Goal: Task Accomplishment & Management: Use online tool/utility

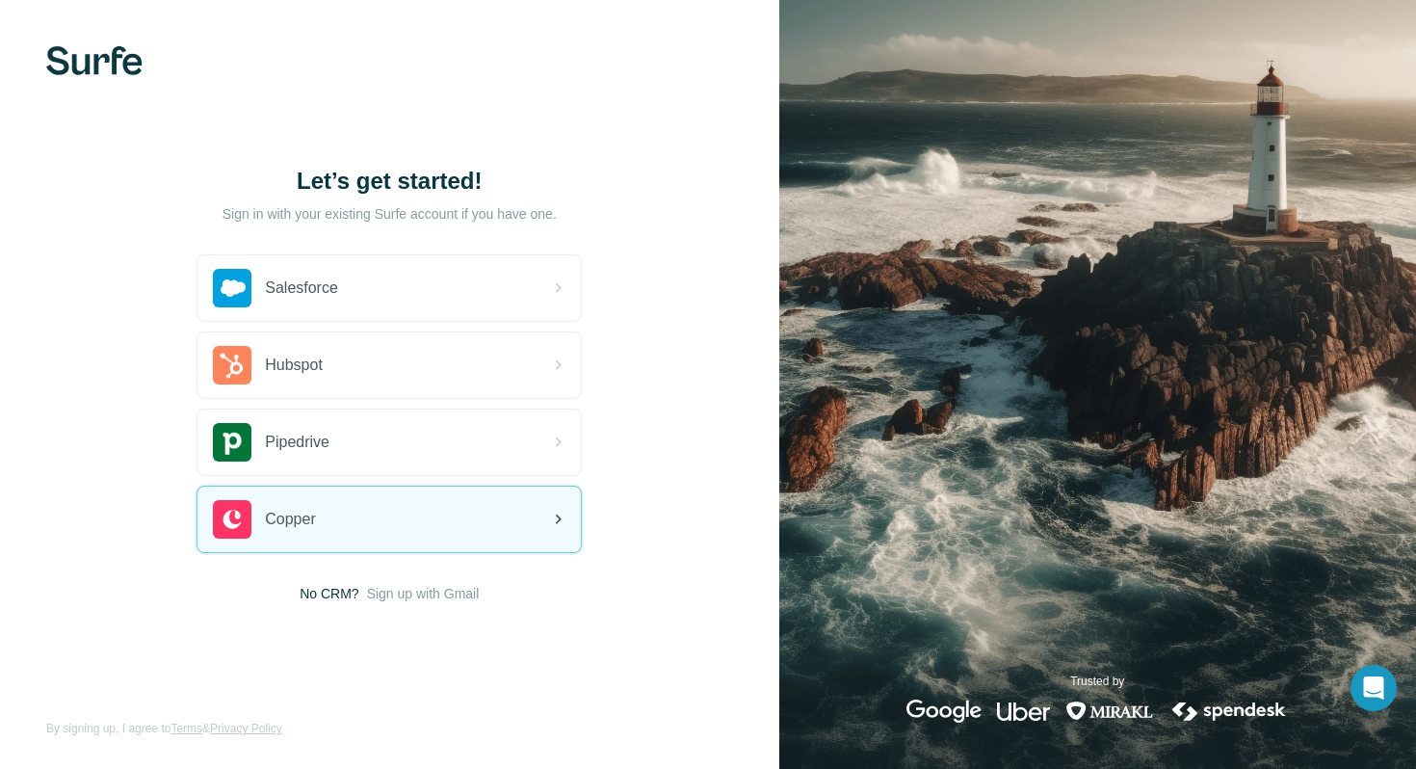
click at [351, 541] on div "Copper" at bounding box center [389, 520] width 383 height 66
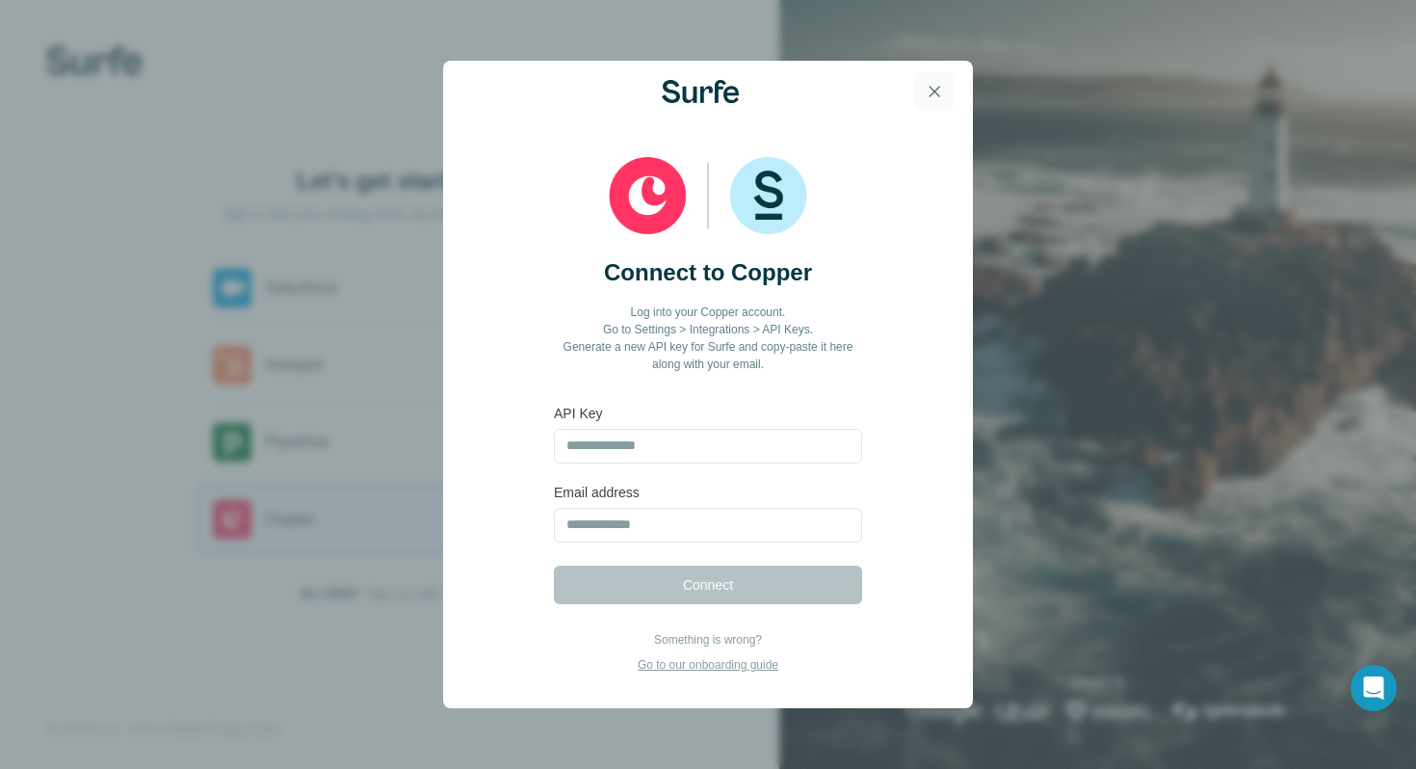
click at [933, 85] on icon "button" at bounding box center [934, 91] width 19 height 19
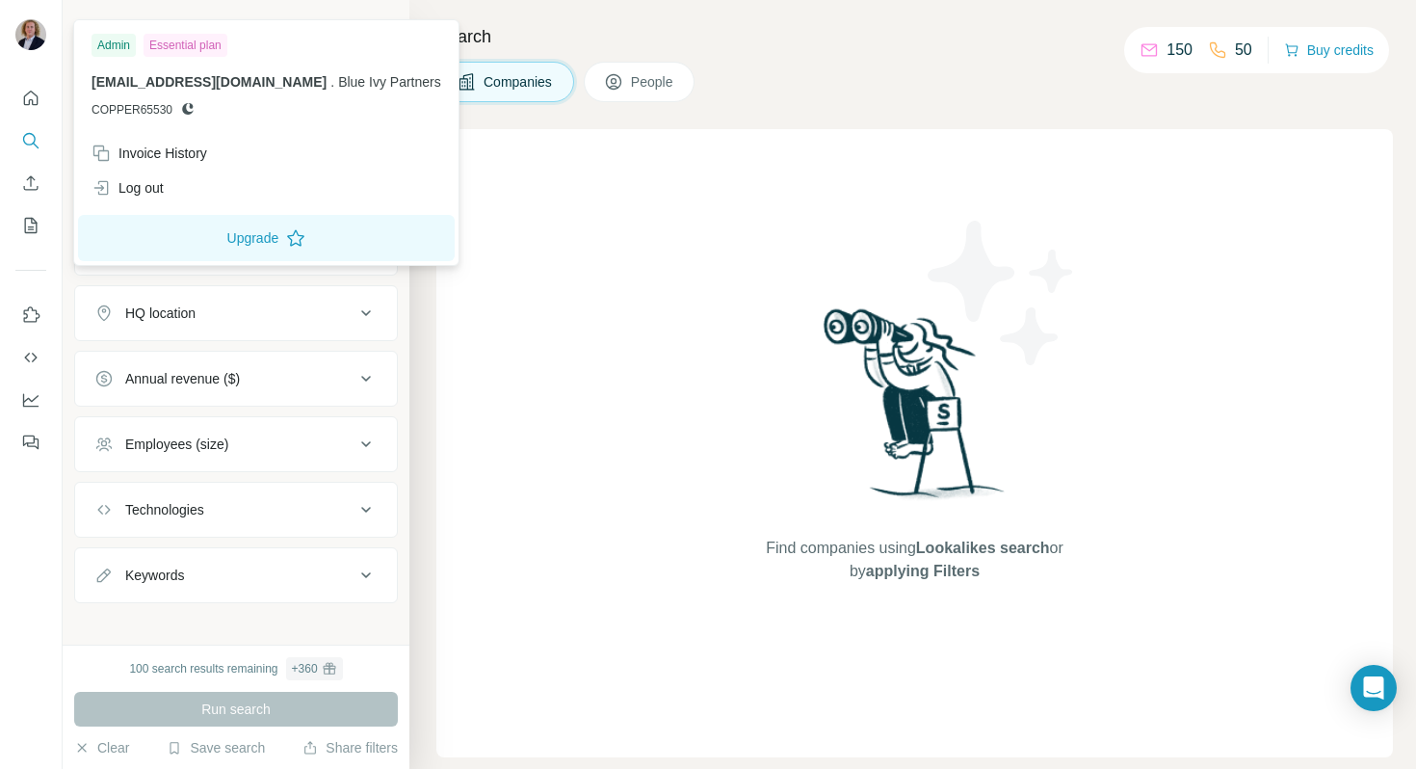
click at [197, 40] on div "Essential plan" at bounding box center [186, 45] width 84 height 23
